Goal: Task Accomplishment & Management: Use online tool/utility

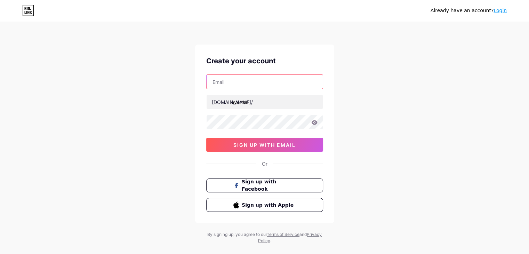
click at [263, 86] on input "text" at bounding box center [265, 82] width 116 height 14
type input "[EMAIL_ADDRESS][DOMAIN_NAME]"
click at [393, 145] on div "Already have an account? Login Create your account bszypps038@proton.me bio.lin…" at bounding box center [264, 133] width 529 height 266
click at [314, 123] on icon at bounding box center [314, 122] width 6 height 5
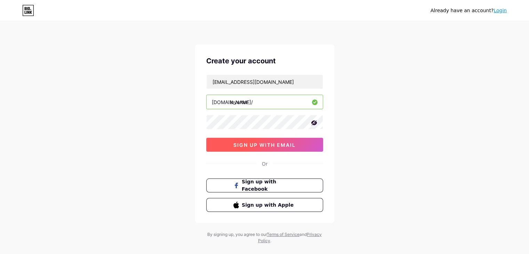
click at [266, 145] on span "sign up with email" at bounding box center [265, 145] width 62 height 6
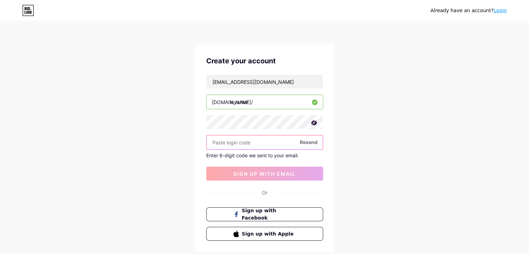
paste input "559990"
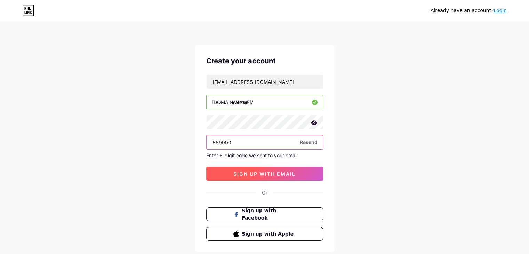
type input "559990"
click at [245, 172] on span "sign up with email" at bounding box center [265, 174] width 62 height 6
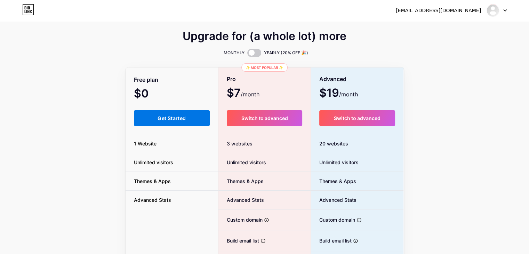
click at [163, 118] on span "Get Started" at bounding box center [172, 118] width 28 height 6
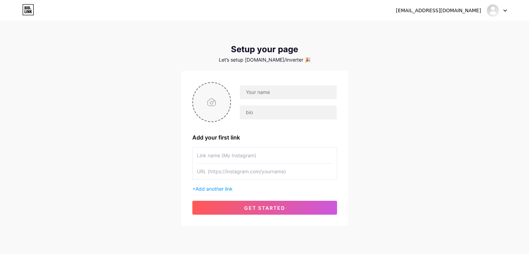
click at [212, 101] on input "file" at bounding box center [212, 102] width 38 height 39
type input "C:\fakepath\3000w power inverter.jpg"
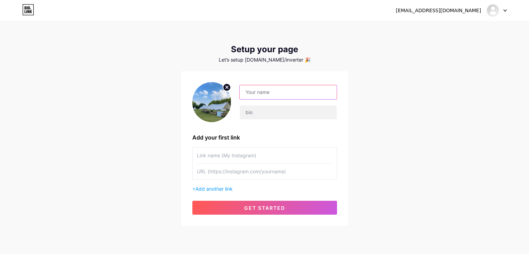
click at [277, 94] on input "text" at bounding box center [288, 92] width 97 height 14
type input "inverter"
click at [259, 114] on input "text" at bounding box center [288, 112] width 97 height 14
paste input "Compact inverter with advanced control for efficient, safe, and consistent powe…"
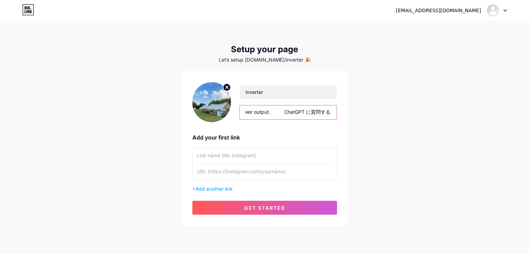
type input "Compact inverter with advanced control for efficient, safe, and consistent powe…"
click at [427, 148] on div "bszypps038@proton.me Dashboard Logout Setup your page Let’s setup bio.link/inve…" at bounding box center [264, 124] width 529 height 248
click at [254, 154] on input "text" at bounding box center [265, 156] width 136 height 16
click at [261, 169] on input "text" at bounding box center [265, 172] width 136 height 16
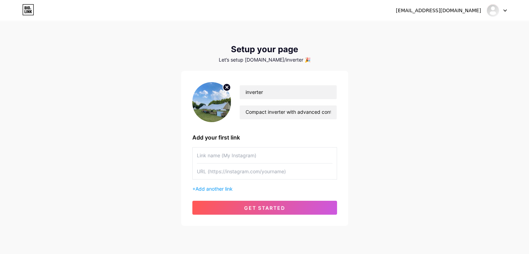
click at [369, 159] on div "bszypps038@proton.me Dashboard Logout Setup your page Let’s setup bio.link/inve…" at bounding box center [264, 124] width 529 height 248
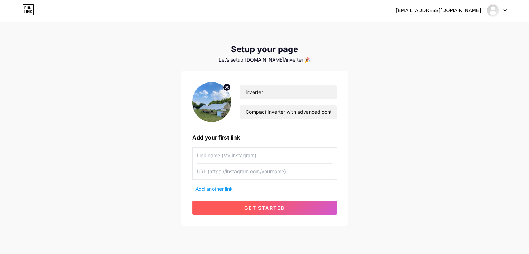
click at [251, 209] on span "get started" at bounding box center [264, 208] width 41 height 6
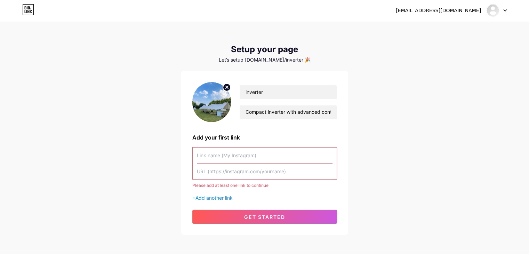
click at [239, 159] on input "text" at bounding box center [265, 156] width 136 height 16
click at [389, 171] on div "bszypps038@proton.me Dashboard Logout Setup your page Let’s setup bio.link/inve…" at bounding box center [264, 128] width 529 height 257
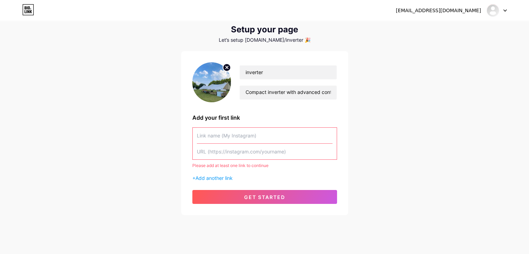
scroll to position [31, 0]
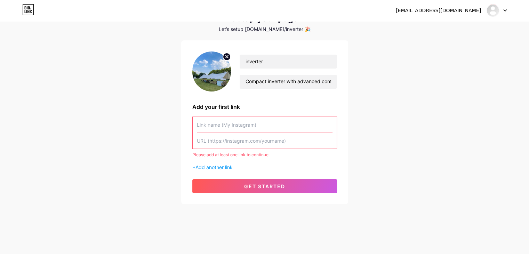
click at [237, 124] on input "text" at bounding box center [265, 125] width 136 height 16
click at [246, 140] on input "text" at bounding box center [265, 141] width 136 height 16
paste input "[URL][DOMAIN_NAME]"
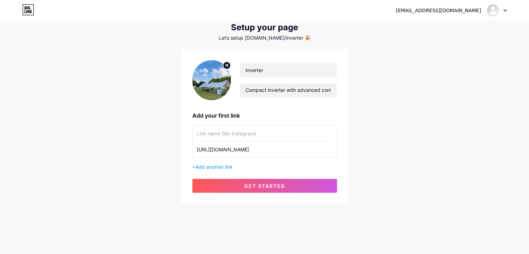
scroll to position [22, 0]
type input "[URL][DOMAIN_NAME]"
click at [235, 134] on input "text" at bounding box center [265, 134] width 136 height 16
paste input "Best chemical battery technology encyclopedia"
type input "Best chemical battery technology encyclopedia"
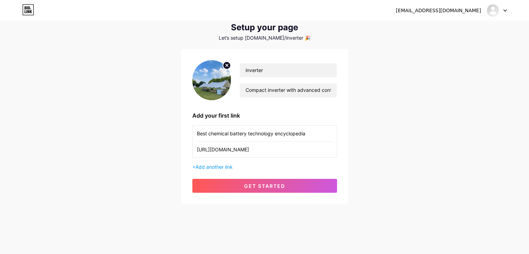
click at [134, 187] on div "bszypps038@proton.me Dashboard Logout Setup your page Let’s setup bio.link/inve…" at bounding box center [264, 102] width 529 height 248
click at [217, 165] on span "Add another link" at bounding box center [214, 167] width 37 height 6
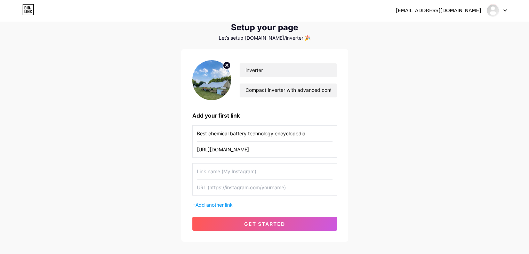
click at [232, 190] on input "text" at bounding box center [265, 188] width 136 height 16
paste input "[URL][DOMAIN_NAME]"
type input "[URL][DOMAIN_NAME]"
click at [237, 173] on input "text" at bounding box center [265, 172] width 136 height 16
paste input "lithium ion electric car battery"
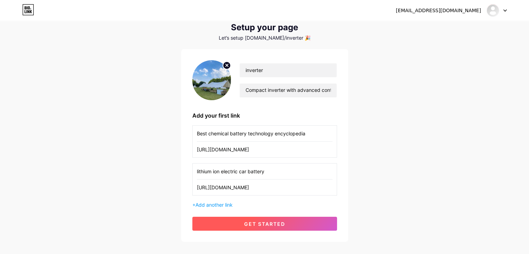
type input "lithium ion electric car battery"
click at [260, 223] on span "get started" at bounding box center [264, 224] width 41 height 6
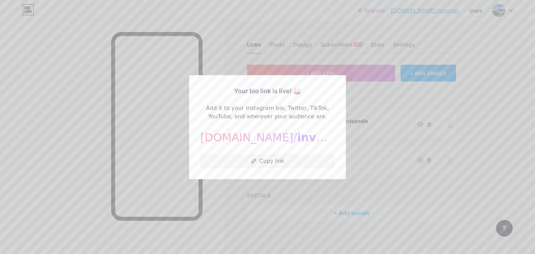
click at [484, 136] on div at bounding box center [267, 127] width 535 height 254
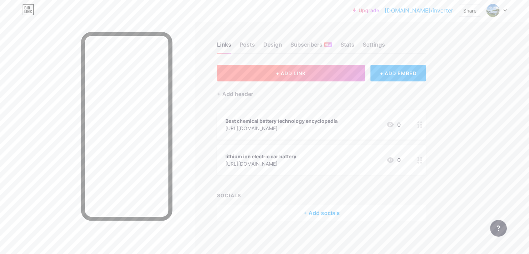
click at [306, 76] on span "+ ADD LINK" at bounding box center [291, 73] width 30 height 6
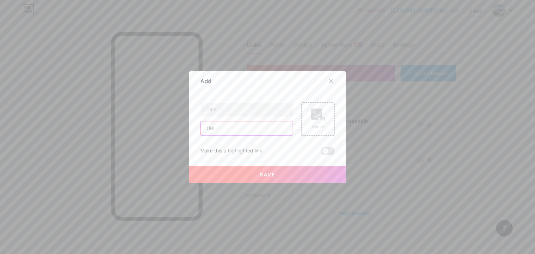
click at [232, 127] on input "text" at bounding box center [246, 128] width 92 height 14
paste input "[URL][DOMAIN_NAME]"
type input "[URL][DOMAIN_NAME]"
click at [244, 112] on input "text" at bounding box center [246, 110] width 92 height 14
paste input "lithium ion battery electrode materials"
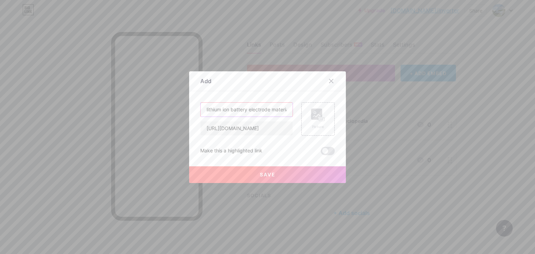
scroll to position [0, 7]
type input "lithium ion battery electrode materials"
click at [263, 179] on button "Save" at bounding box center [267, 174] width 157 height 17
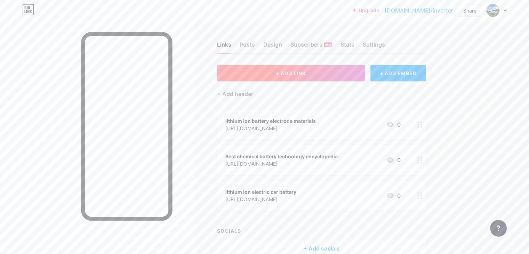
click at [306, 71] on span "+ ADD LINK" at bounding box center [291, 73] width 30 height 6
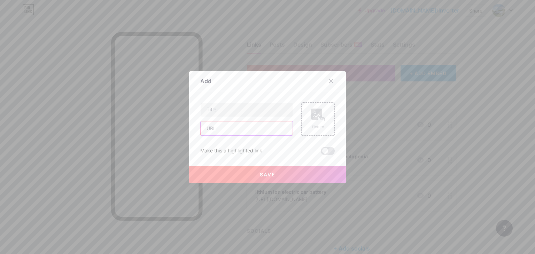
click at [224, 130] on input "text" at bounding box center [246, 128] width 92 height 14
paste input "[URL][DOMAIN_NAME]"
type input "[URL][DOMAIN_NAME]"
click at [237, 104] on input "text" at bounding box center [246, 110] width 92 height 14
paste input "solar energy power technology works encyclopedia"
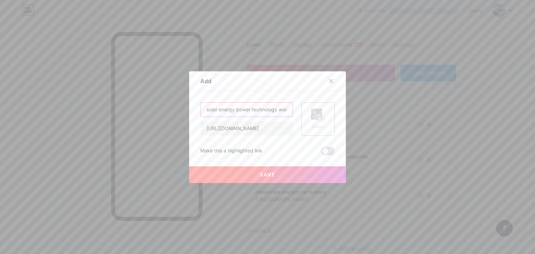
scroll to position [0, 38]
type input "solar energy power technology works encyclopedia"
click at [262, 174] on span "Save" at bounding box center [268, 175] width 16 height 6
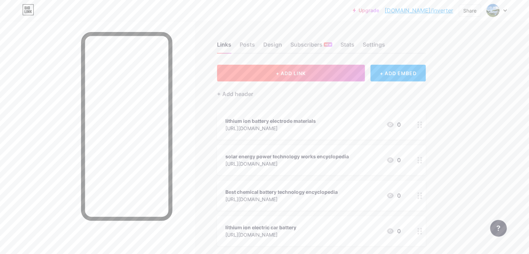
click at [306, 72] on span "+ ADD LINK" at bounding box center [291, 73] width 30 height 6
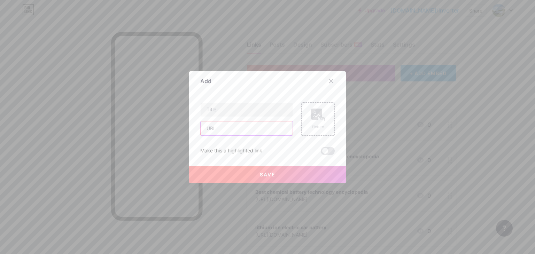
click at [224, 128] on input "text" at bounding box center [246, 128] width 92 height 14
paste input "[URL][DOMAIN_NAME]"
type input "[URL][DOMAIN_NAME]"
click at [253, 106] on input "text" at bounding box center [246, 110] width 92 height 14
paste input "Solar photovoltaic inverter new technology"
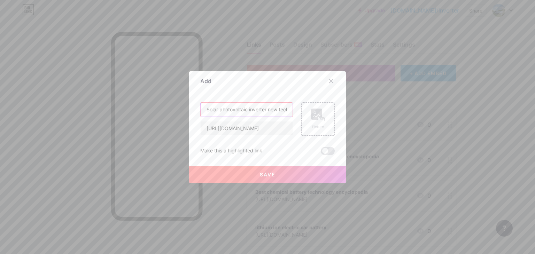
scroll to position [0, 18]
type input "Solar photovoltaic inverter new technology"
click at [244, 174] on button "Save" at bounding box center [267, 174] width 157 height 17
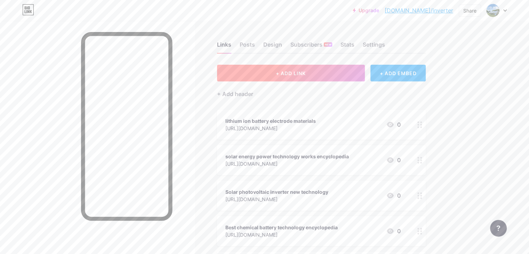
click at [281, 74] on button "+ ADD LINK" at bounding box center [291, 73] width 148 height 17
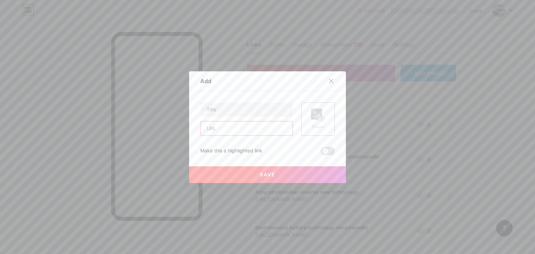
click at [211, 132] on input "text" at bounding box center [246, 128] width 92 height 14
paste input "[URL][DOMAIN_NAME]"
type input "[URL][DOMAIN_NAME]"
click at [243, 106] on input "text" at bounding box center [246, 110] width 92 height 14
paste input "solar photovoltaic grid tie inverter"
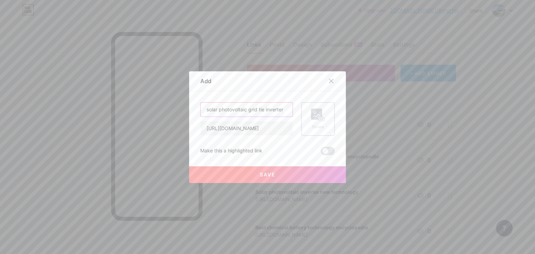
type input "solar photovoltaic grid tie inverter"
click at [236, 175] on button "Save" at bounding box center [267, 174] width 157 height 17
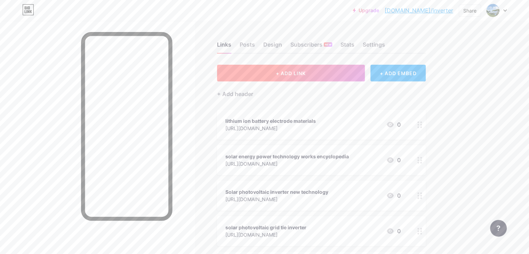
click at [293, 73] on button "+ ADD LINK" at bounding box center [291, 73] width 148 height 17
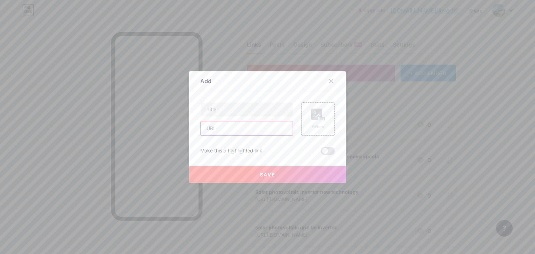
click at [230, 130] on input "text" at bounding box center [246, 128] width 92 height 14
paste input "[URL][DOMAIN_NAME]"
type input "[URL][DOMAIN_NAME]"
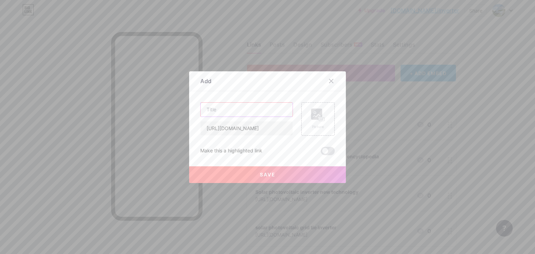
click at [230, 106] on input "text" at bounding box center [246, 110] width 92 height 14
paste input "12v 100ah lithium ion deep cycle battery knowledge"
type input "12v 100ah lithium ion deep cycle battery knowledge"
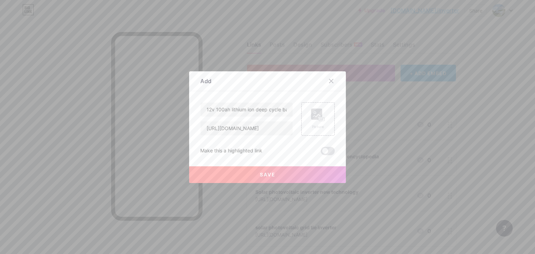
click at [261, 176] on span "Save" at bounding box center [268, 175] width 16 height 6
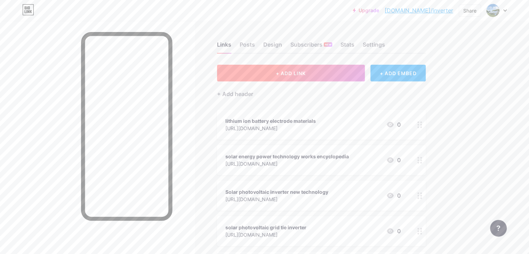
click at [296, 77] on button "+ ADD LINK" at bounding box center [291, 73] width 148 height 17
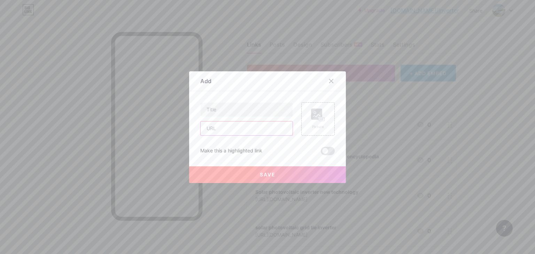
click at [226, 126] on input "text" at bounding box center [246, 128] width 92 height 14
paste input "[URL][DOMAIN_NAME]"
type input "[URL][DOMAIN_NAME]"
click at [261, 106] on input "text" at bounding box center [246, 110] width 92 height 14
paste input "Outdoor solar lighting system encyclopedia"
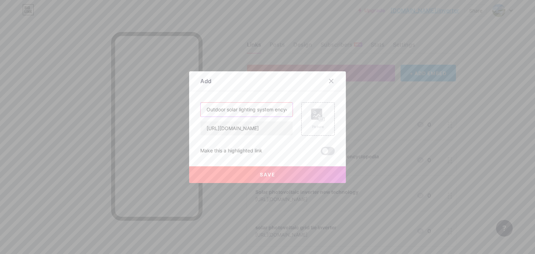
scroll to position [0, 19]
type input "Outdoor solar lighting system encyclopedia"
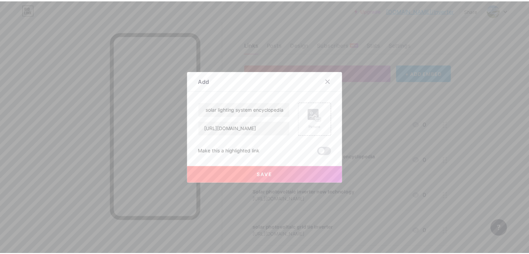
scroll to position [0, 0]
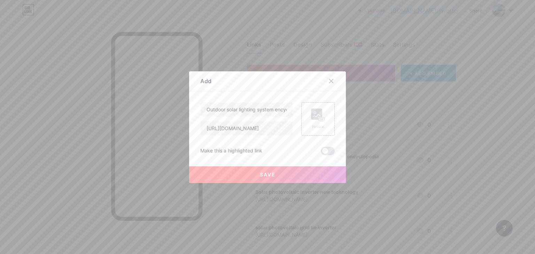
click at [253, 178] on button "Save" at bounding box center [267, 174] width 157 height 17
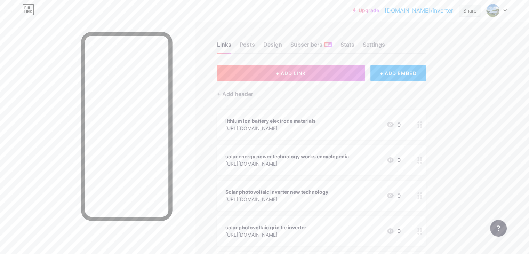
click at [469, 9] on div "Share" at bounding box center [470, 10] width 13 height 7
click at [413, 36] on div "Copy link" at bounding box center [412, 36] width 26 height 8
click at [515, 77] on div "Upgrade bio.link/invert... bio.link/inverter Share Copy link https://bio.link/i…" at bounding box center [264, 234] width 529 height 469
click at [506, 13] on div at bounding box center [497, 10] width 20 height 13
click at [454, 79] on link "Account settings" at bounding box center [463, 79] width 86 height 19
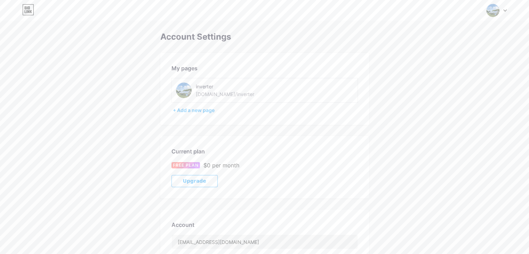
click at [204, 89] on div "inverter" at bounding box center [234, 86] width 76 height 7
click at [508, 9] on div "Switch accounts inverter bio.link/inverter + Add a new page Dashboard Logout" at bounding box center [264, 10] width 529 height 13
click at [499, 11] on img at bounding box center [492, 10] width 13 height 13
click at [445, 45] on div "inverter bio.link/inverter" at bounding box center [467, 45] width 52 height 13
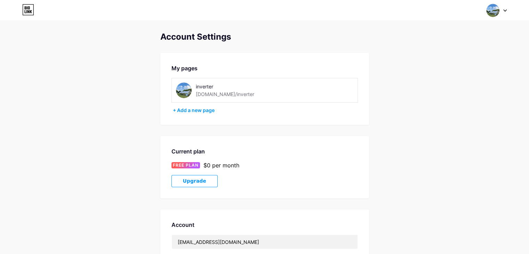
click at [203, 87] on div "inverter" at bounding box center [234, 86] width 76 height 7
click at [184, 91] on img at bounding box center [184, 90] width 16 height 16
click at [492, 10] on img at bounding box center [492, 10] width 13 height 13
click at [338, 32] on div "Account Settings" at bounding box center [264, 37] width 209 height 10
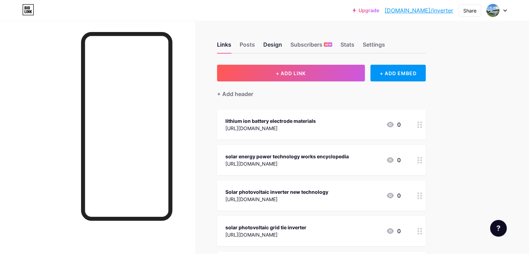
click at [282, 45] on div "Design" at bounding box center [272, 46] width 19 height 13
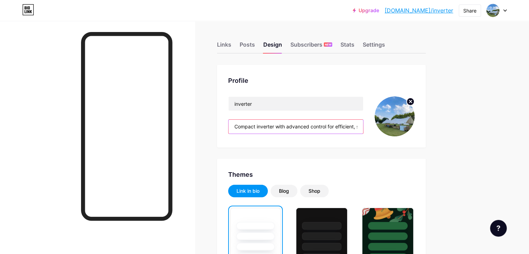
click at [361, 128] on input "Compact inverter with advanced control for efficient, safe, and consistent powe…" at bounding box center [296, 127] width 135 height 14
drag, startPoint x: 333, startPoint y: 125, endPoint x: 437, endPoint y: 131, distance: 104.5
click at [415, 131] on div "inverter Compact inverter with advanced control for efficient, safe, and consis…" at bounding box center [321, 116] width 187 height 40
click at [329, 126] on input "Compact inverter with advanced control for efficient, safe, and consistent powe…" at bounding box center [296, 127] width 135 height 14
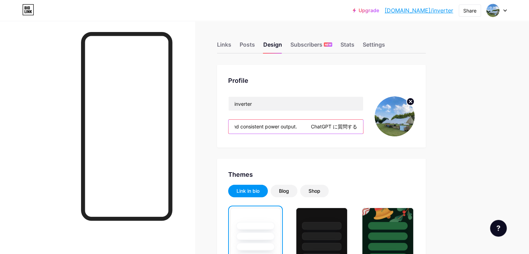
drag, startPoint x: 328, startPoint y: 126, endPoint x: 463, endPoint y: 144, distance: 136.2
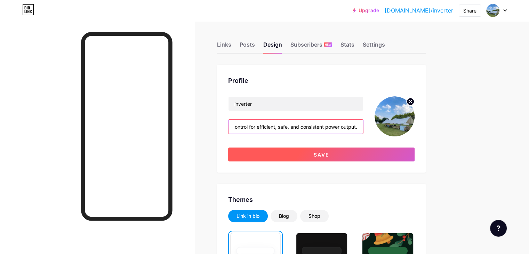
type input "Compact inverter with advanced control for efficient, safe, and consistent powe…"
click at [364, 156] on button "Save" at bounding box center [321, 155] width 187 height 14
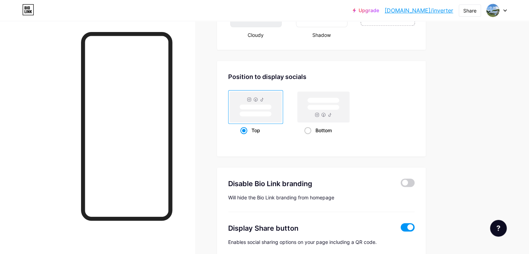
scroll to position [926, 0]
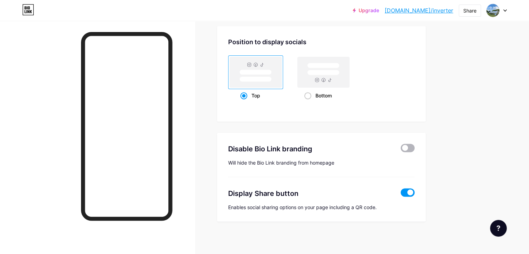
click at [415, 145] on span at bounding box center [408, 148] width 14 height 8
click at [401, 150] on input "checkbox" at bounding box center [401, 150] width 0 height 0
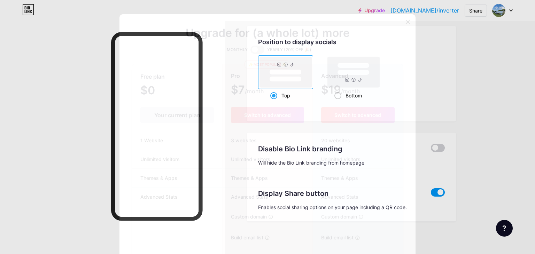
click at [405, 24] on icon at bounding box center [408, 22] width 6 height 6
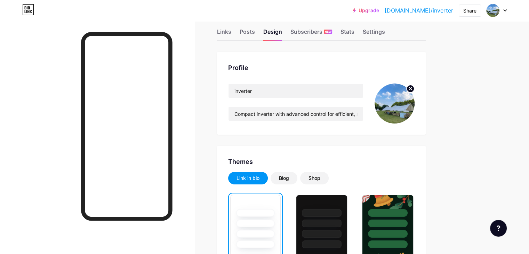
scroll to position [0, 0]
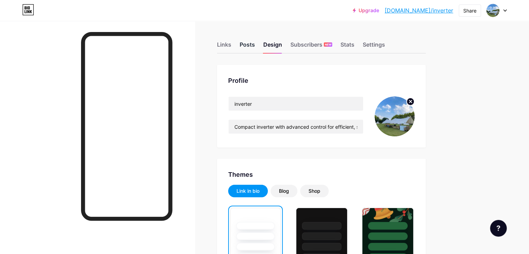
click at [255, 44] on div "Posts" at bounding box center [247, 46] width 15 height 13
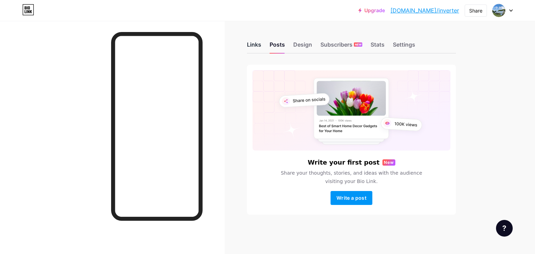
click at [258, 45] on div "Links" at bounding box center [254, 46] width 14 height 13
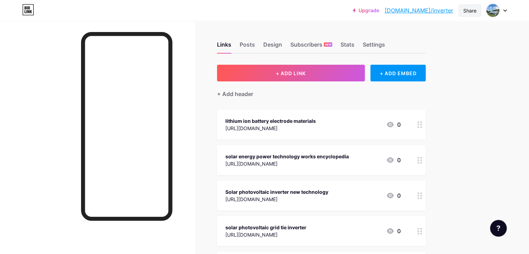
click at [469, 11] on div "Share" at bounding box center [470, 10] width 13 height 7
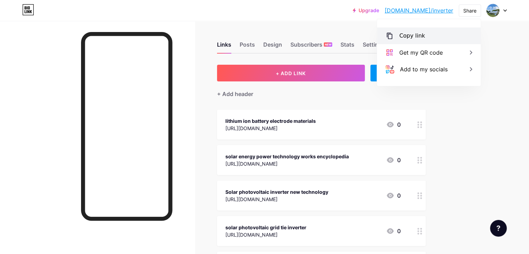
click at [417, 36] on div "Copy link" at bounding box center [412, 36] width 26 height 8
